Goal: Information Seeking & Learning: Learn about a topic

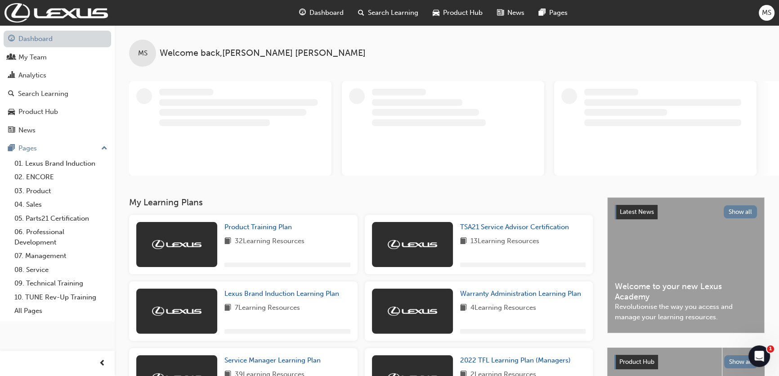
click at [43, 42] on link "Dashboard" at bounding box center [58, 39] width 108 height 17
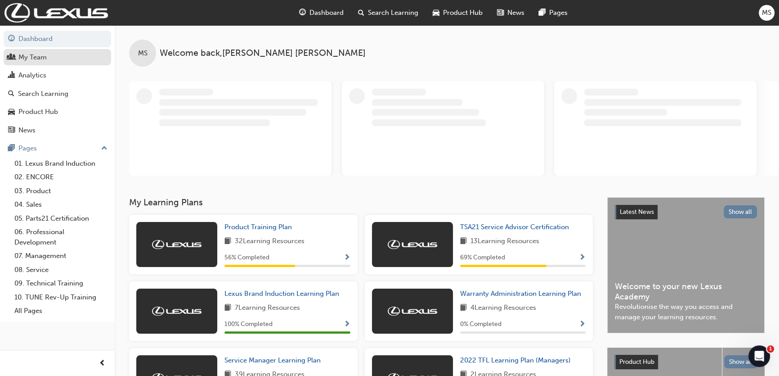
click at [42, 59] on div "My Team" at bounding box center [32, 57] width 28 height 10
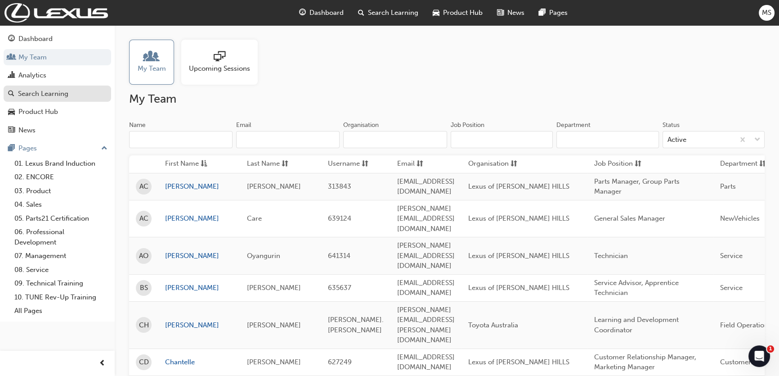
click at [42, 94] on div "Search Learning" at bounding box center [43, 94] width 50 height 10
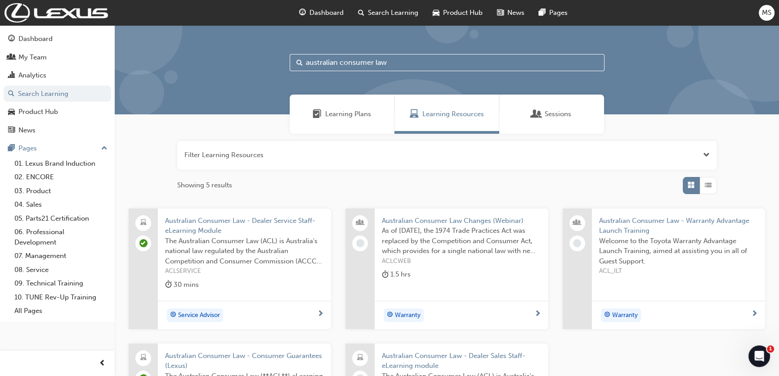
click at [352, 64] on input "australian consumer law" at bounding box center [447, 62] width 315 height 17
click at [395, 64] on input "australian consumer law" at bounding box center [447, 62] width 315 height 17
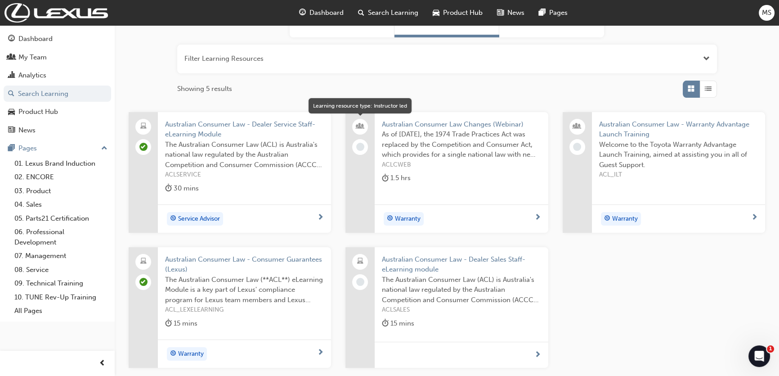
scroll to position [122, 0]
